Goal: Task Accomplishment & Management: Manage account settings

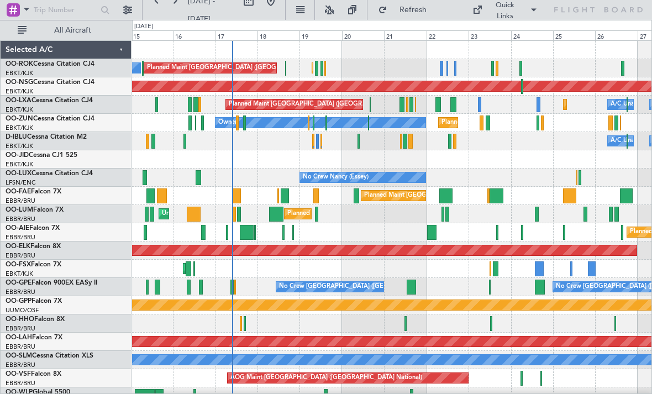
click at [397, 106] on div "Planned Maint [GEOGRAPHIC_DATA] ([GEOGRAPHIC_DATA]) Planned Maint [GEOGRAPHIC_D…" at bounding box center [392, 105] width 520 height 18
click at [400, 111] on div at bounding box center [402, 104] width 5 height 15
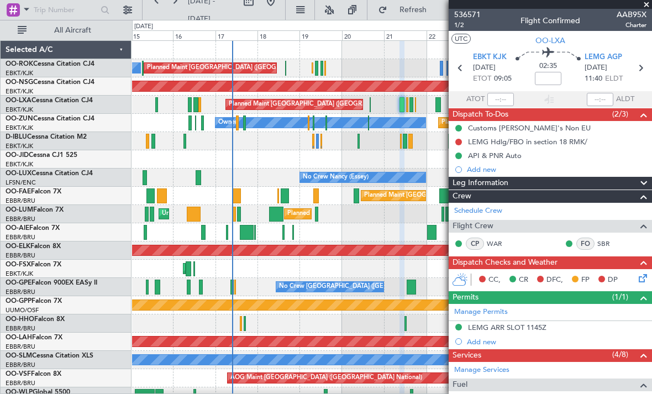
click at [646, 7] on span at bounding box center [646, 5] width 11 height 10
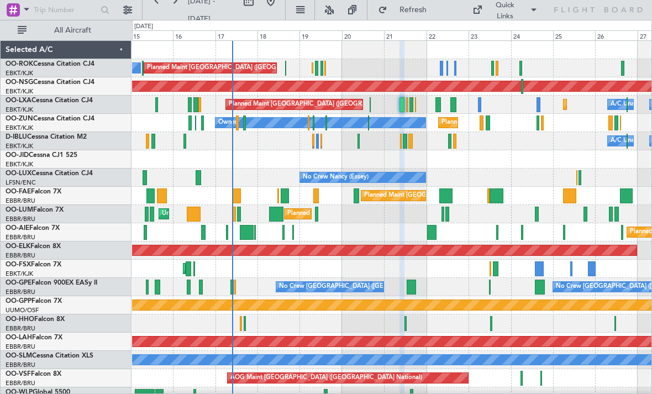
type input "0"
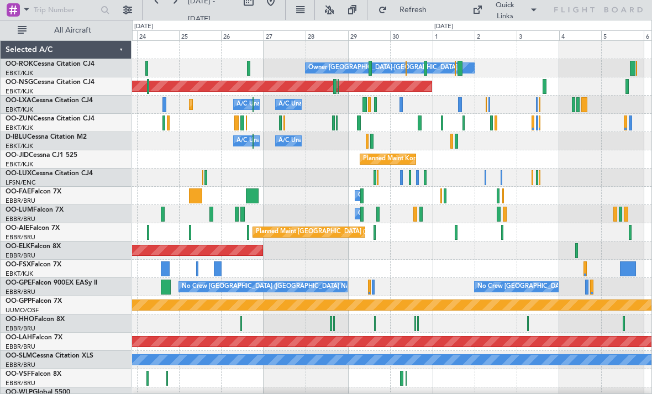
click at [461, 104] on div at bounding box center [460, 104] width 4 height 15
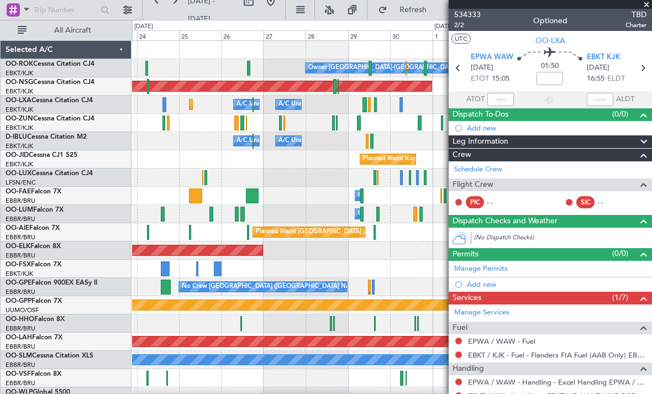
click at [646, 6] on span at bounding box center [646, 5] width 11 height 10
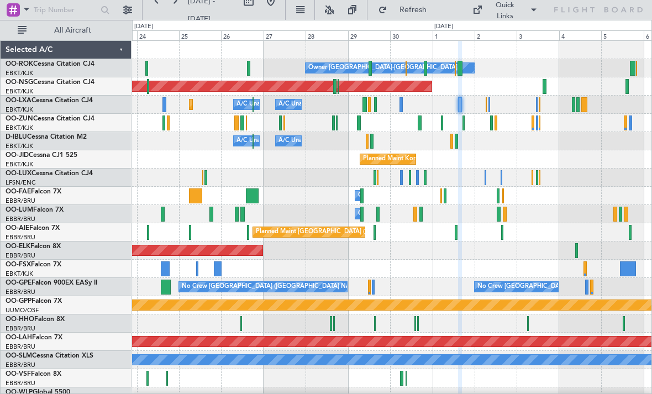
type input "0"
click at [442, 122] on div at bounding box center [442, 123] width 2 height 15
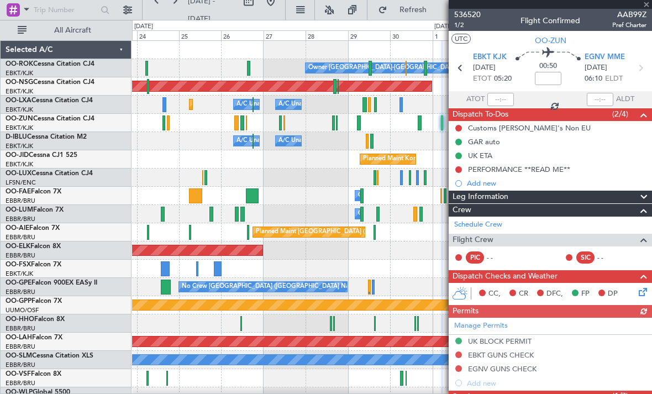
click at [647, 6] on div at bounding box center [550, 4] width 203 height 9
click at [648, 5] on div at bounding box center [550, 4] width 203 height 9
click at [645, 8] on span at bounding box center [646, 5] width 11 height 10
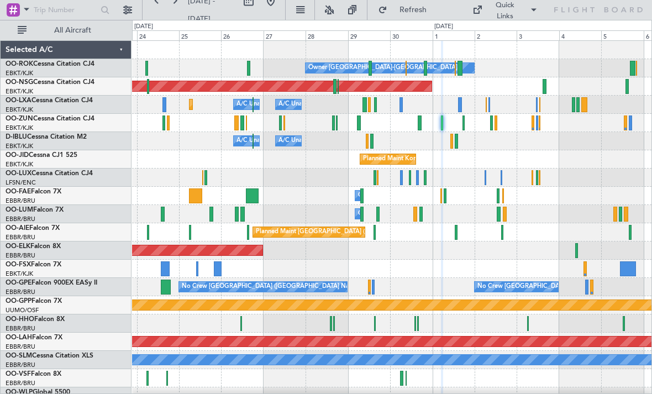
type input "0"
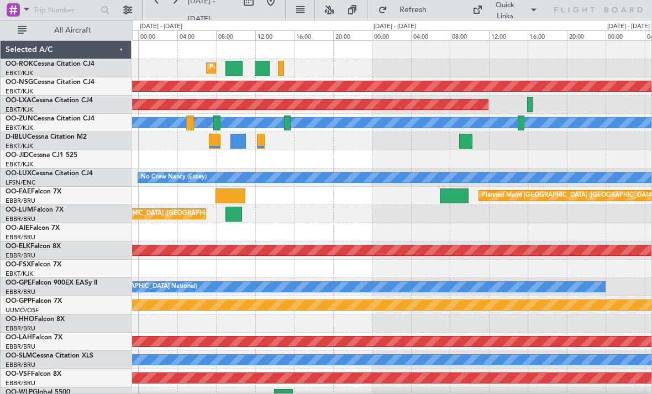
click at [282, 67] on div at bounding box center [281, 68] width 6 height 15
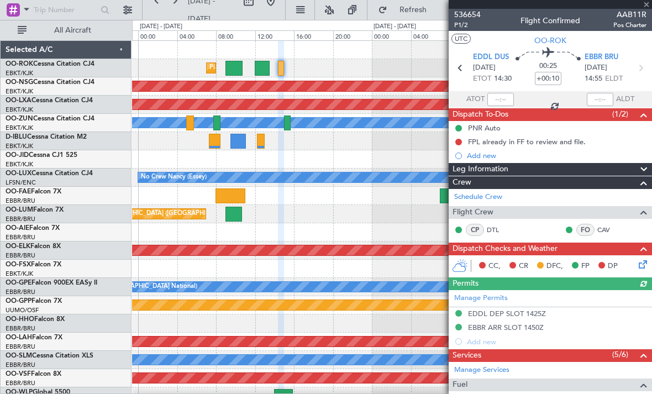
click at [645, 7] on div at bounding box center [550, 4] width 203 height 9
click at [647, 6] on div at bounding box center [550, 4] width 203 height 9
click at [645, 8] on span at bounding box center [646, 5] width 11 height 10
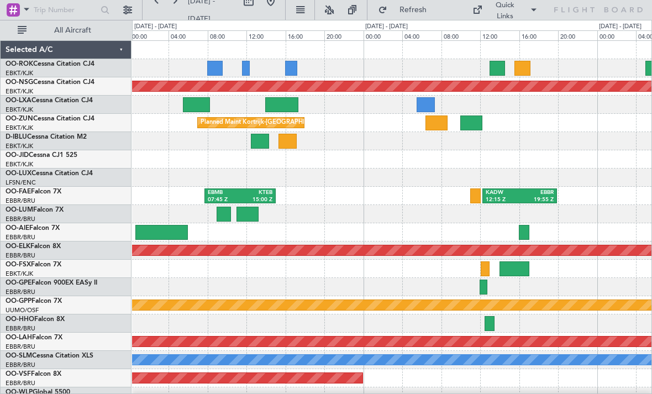
click at [495, 70] on div at bounding box center [497, 68] width 15 height 15
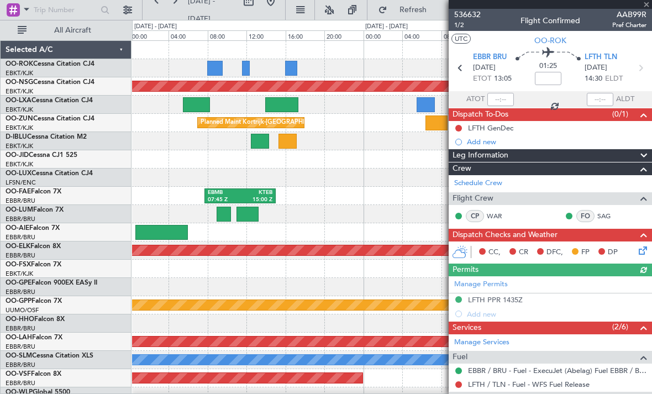
click at [644, 8] on div at bounding box center [550, 4] width 203 height 9
click at [646, 9] on span "AAB99R" at bounding box center [630, 15] width 34 height 12
click at [646, 7] on span at bounding box center [646, 5] width 11 height 10
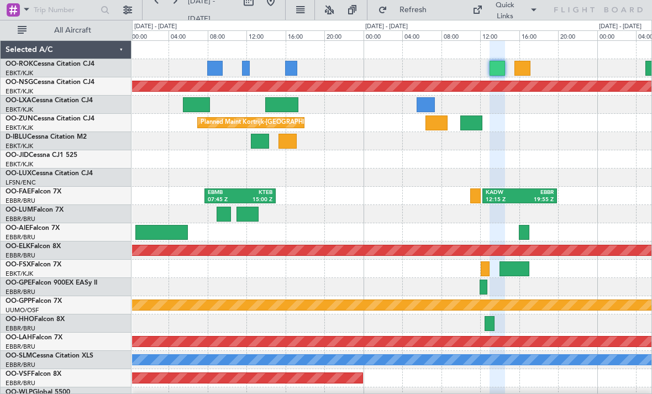
type input "0"
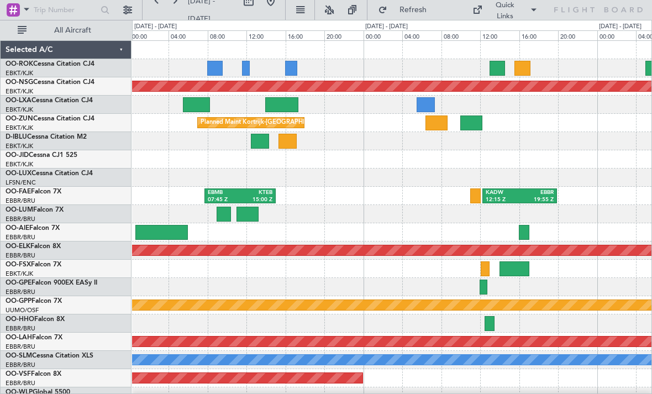
click at [216, 72] on div at bounding box center [214, 68] width 15 height 15
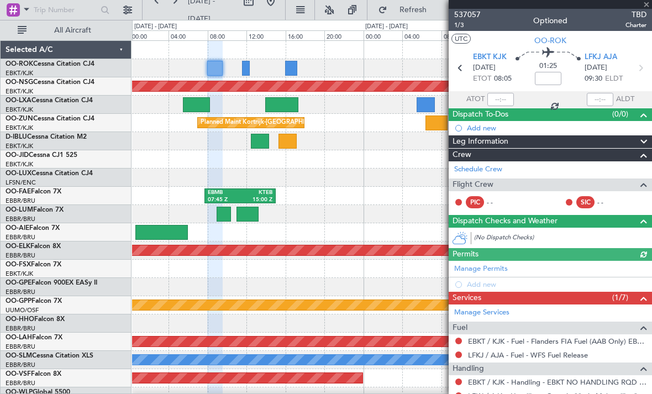
click at [646, 9] on span "TBD" at bounding box center [636, 15] width 21 height 12
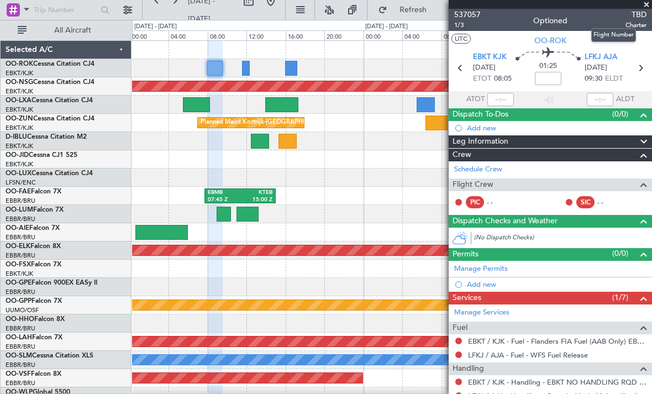
click at [646, 8] on span at bounding box center [646, 5] width 11 height 10
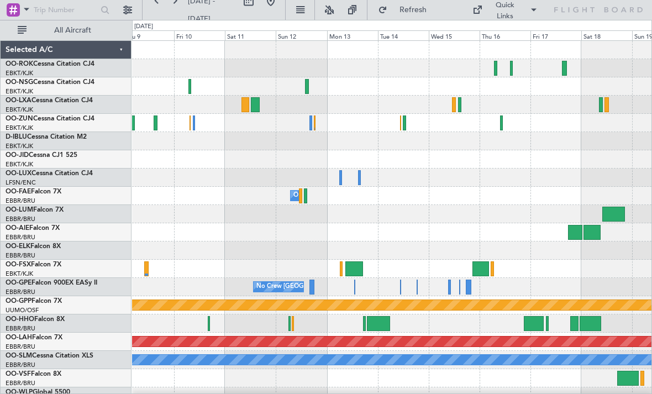
click at [503, 127] on div at bounding box center [501, 123] width 3 height 15
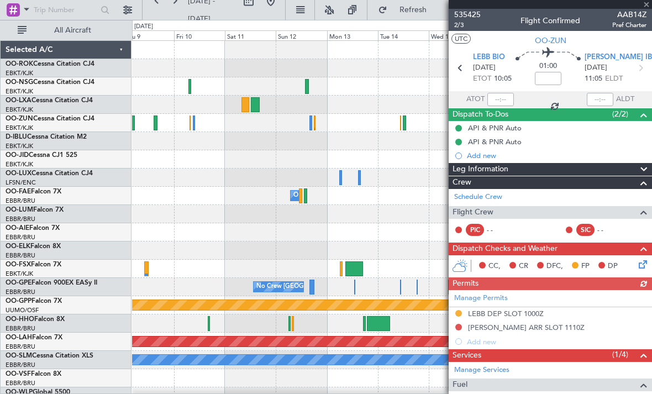
click at [646, 10] on span "AAB14Z" at bounding box center [630, 15] width 34 height 12
click at [644, 8] on span at bounding box center [646, 5] width 11 height 10
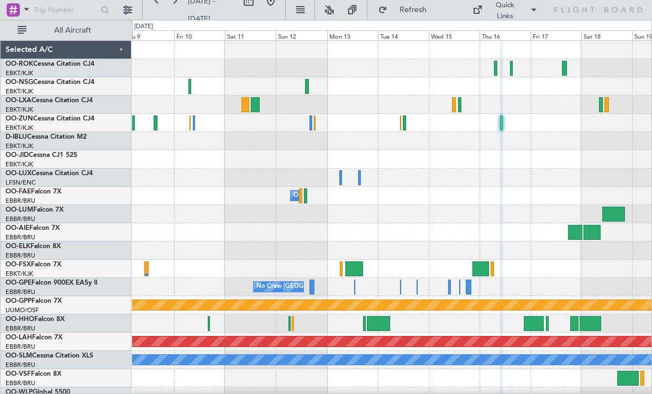
type input "0"
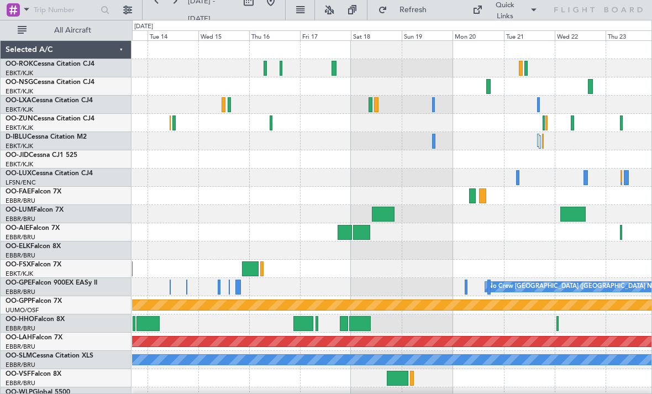
click at [431, 104] on div at bounding box center [392, 105] width 520 height 18
click at [432, 105] on div at bounding box center [433, 104] width 3 height 15
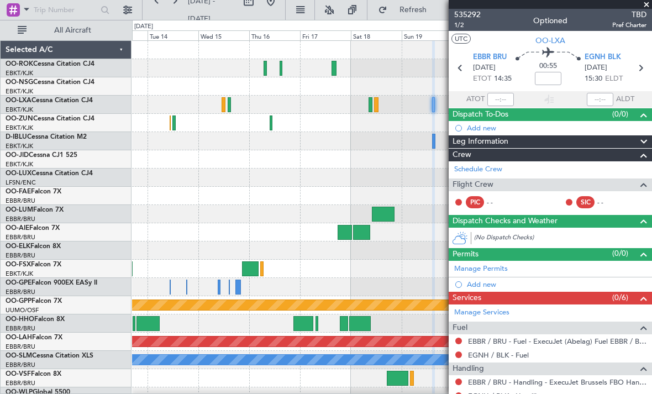
click at [646, 8] on span at bounding box center [646, 5] width 11 height 10
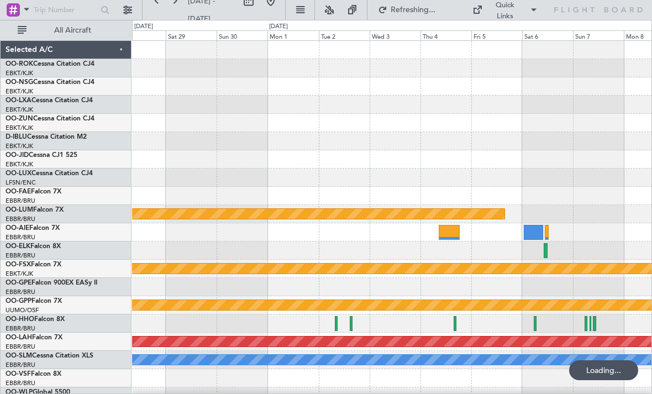
scroll to position [11, 0]
